Goal: Task Accomplishment & Management: Manage account settings

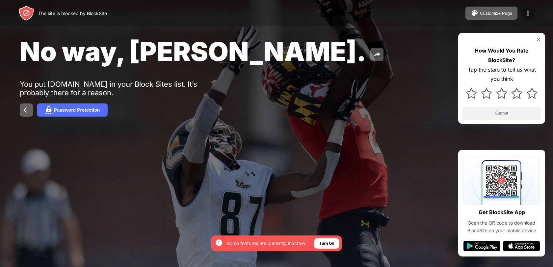
click at [527, 12] on img at bounding box center [528, 13] width 8 height 8
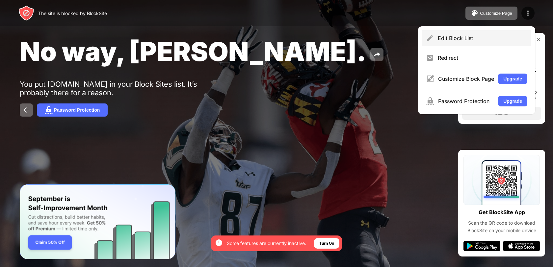
click at [435, 37] on div "Edit Block List" at bounding box center [476, 38] width 109 height 16
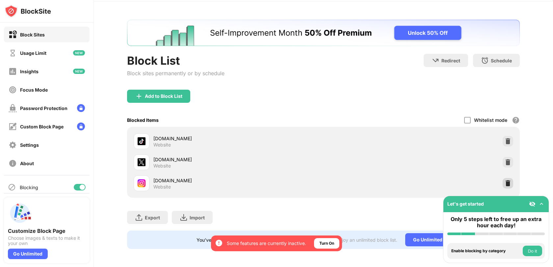
click at [504, 186] on div at bounding box center [507, 183] width 11 height 11
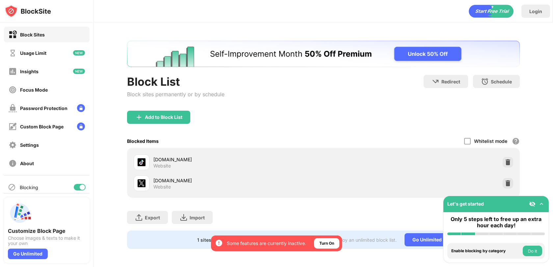
click at [166, 110] on div "Block List Block sites permanently or by schedule" at bounding box center [175, 93] width 97 height 36
click at [172, 118] on div "Add to Block List" at bounding box center [163, 117] width 37 height 5
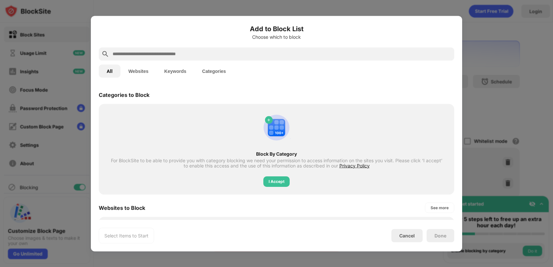
click at [168, 54] on input "text" at bounding box center [281, 54] width 339 height 8
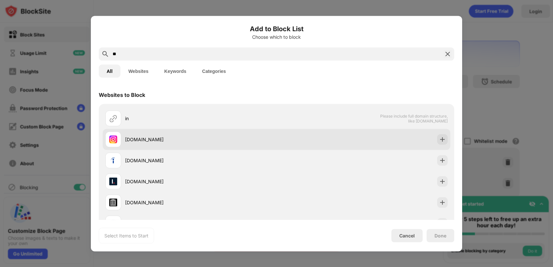
type input "**"
click at [156, 143] on div "[DOMAIN_NAME]" at bounding box center [190, 140] width 171 height 16
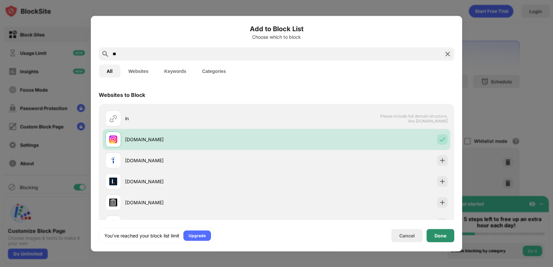
click at [431, 237] on div "Done" at bounding box center [440, 235] width 28 height 13
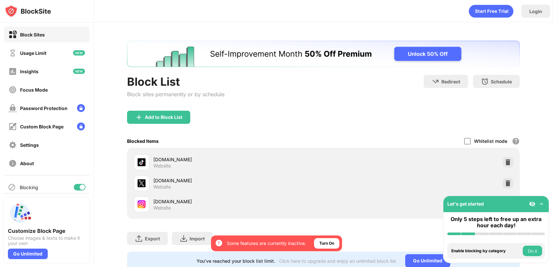
scroll to position [21, 0]
